Goal: Transaction & Acquisition: Purchase product/service

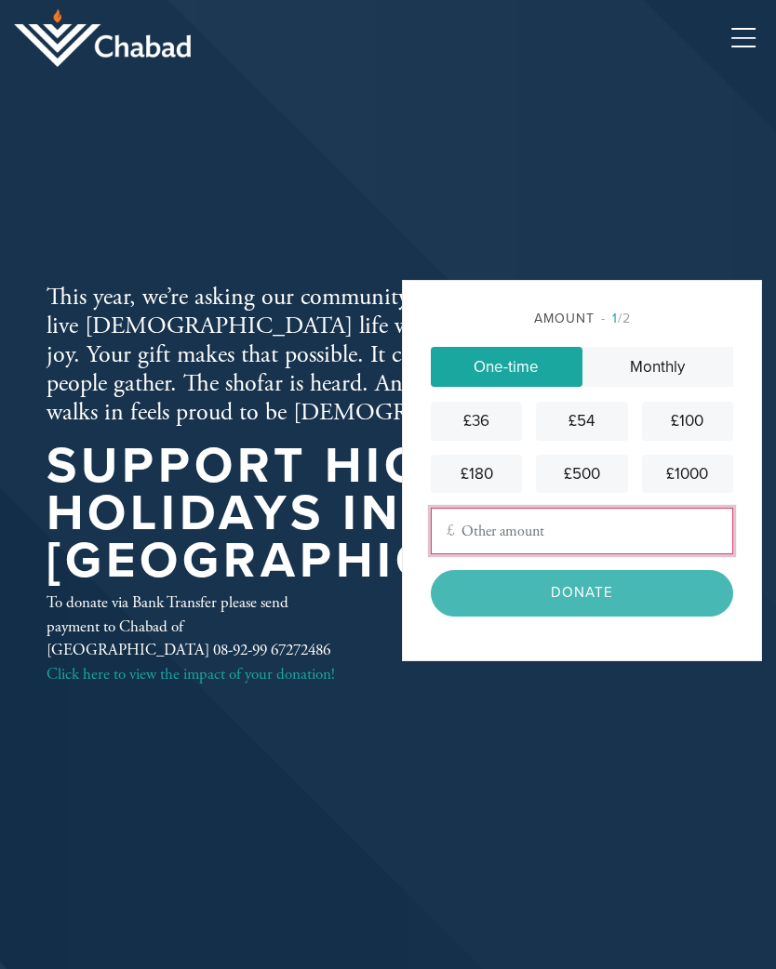
click at [521, 547] on input "Other Amount" at bounding box center [582, 531] width 302 height 47
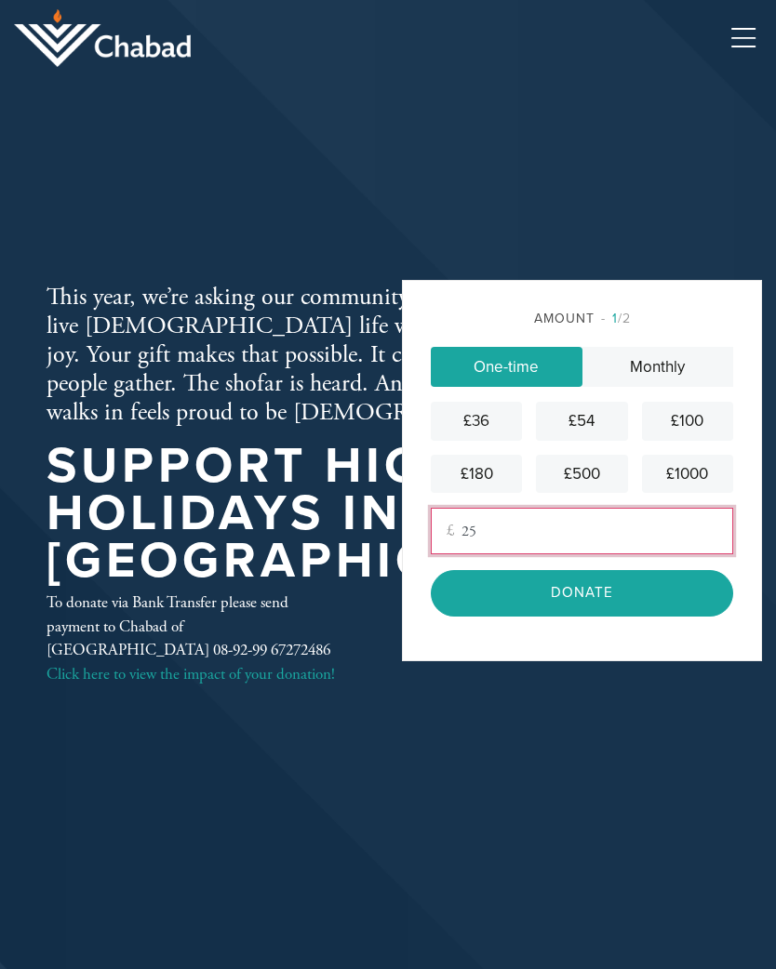
type input "25"
click at [601, 616] on input "Donate" at bounding box center [582, 593] width 302 height 46
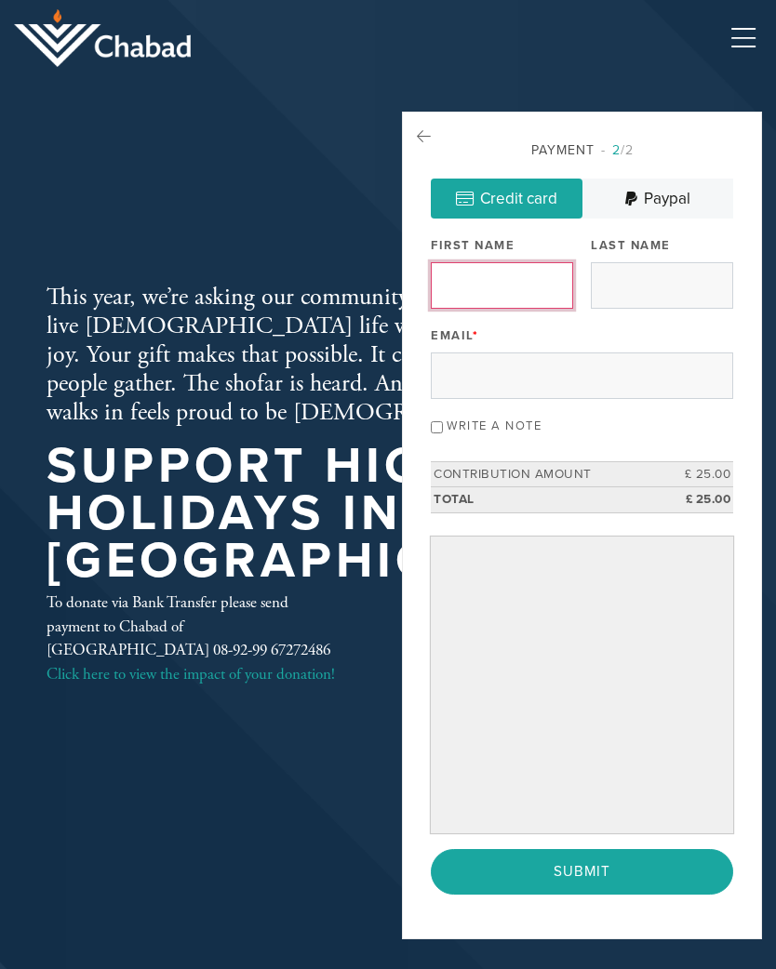
click at [485, 290] on input "First Name" at bounding box center [502, 285] width 142 height 47
type input "[PERSON_NAME]"
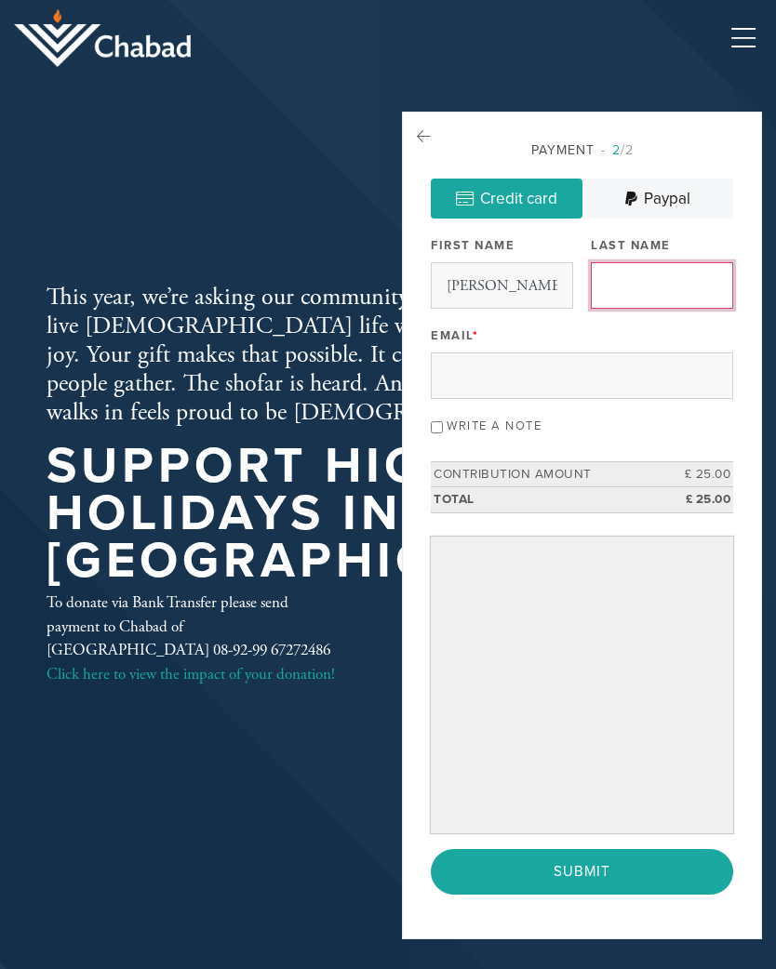
click at [632, 289] on input "Last Name" at bounding box center [662, 285] width 142 height 47
type input "[PERSON_NAME]"
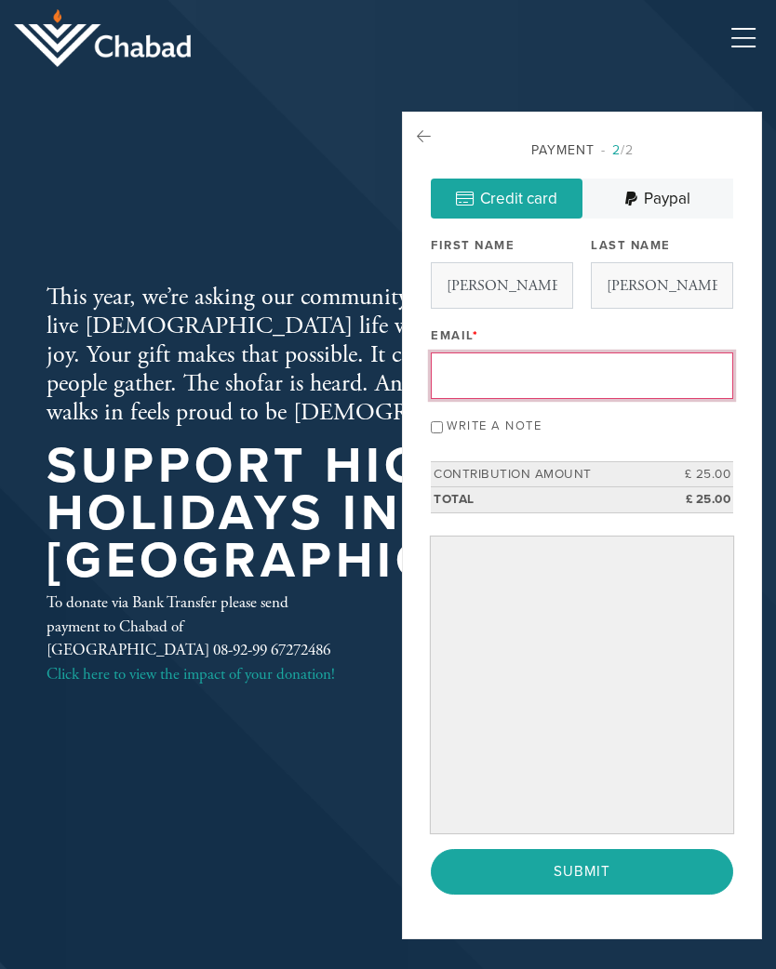
click at [469, 377] on input "Email *" at bounding box center [582, 375] width 302 height 47
type input "[PERSON_NAME][EMAIL_ADDRESS][DOMAIN_NAME]"
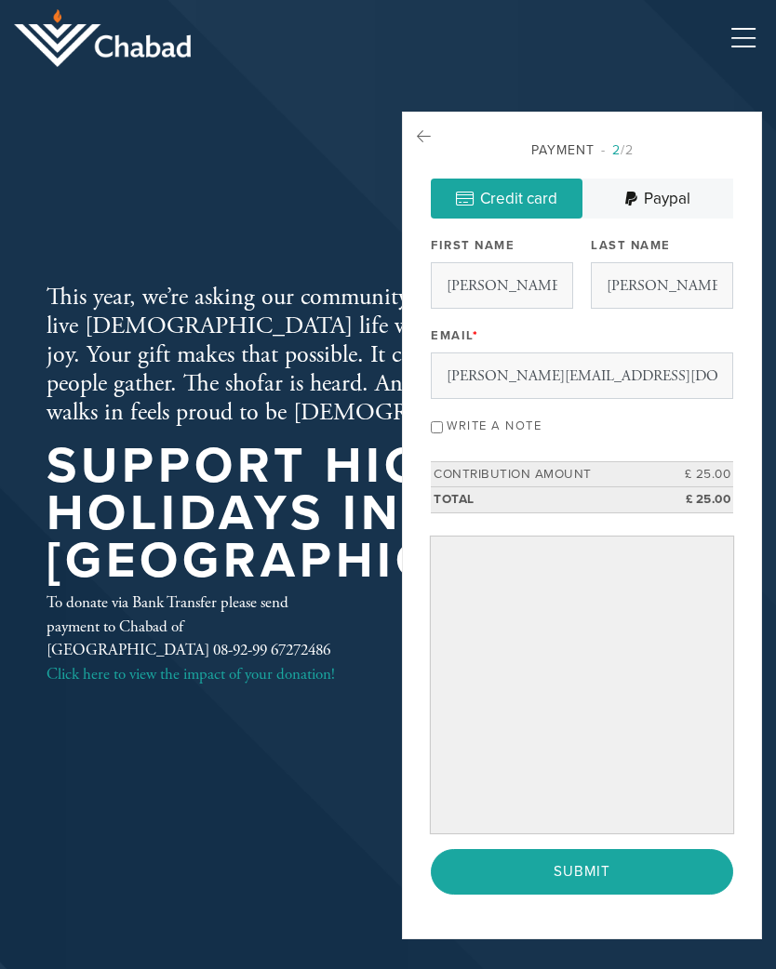
scroll to position [23, 0]
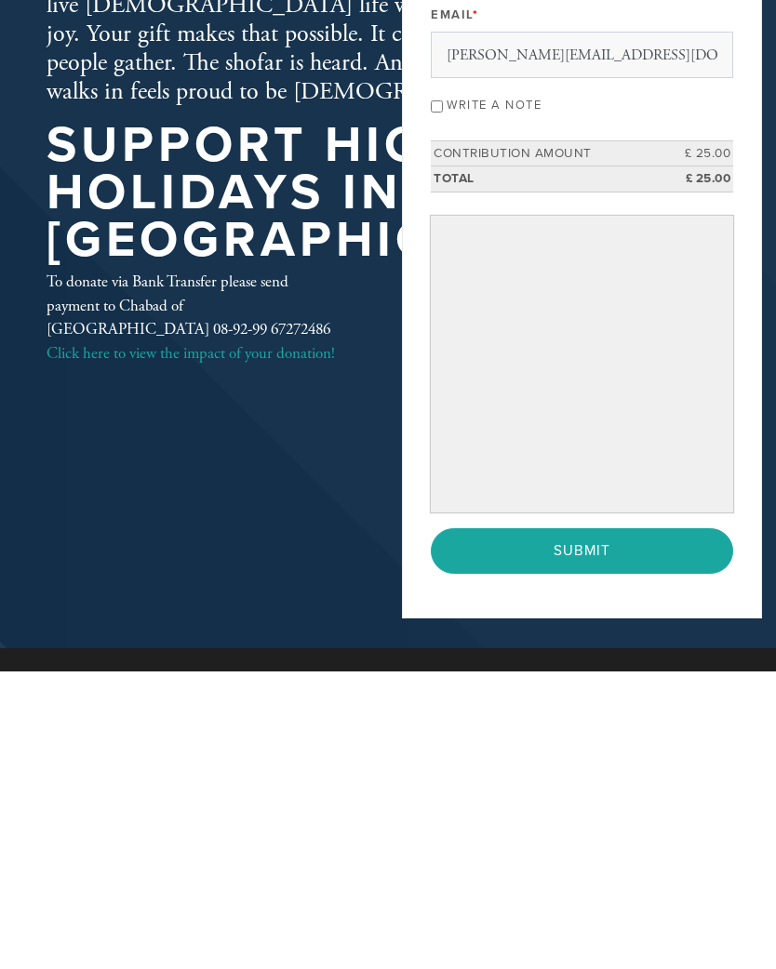
click at [583, 826] on input "Submit" at bounding box center [582, 849] width 302 height 46
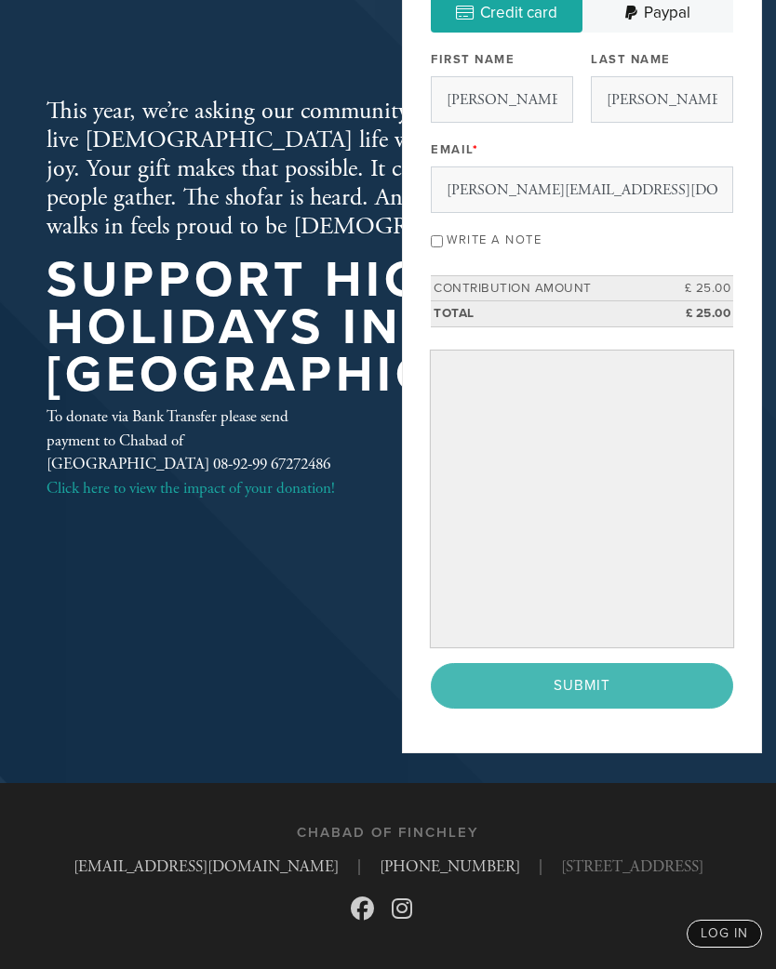
click at [592, 663] on div "< Previous Page Submit" at bounding box center [582, 686] width 302 height 46
